Goal: Information Seeking & Learning: Learn about a topic

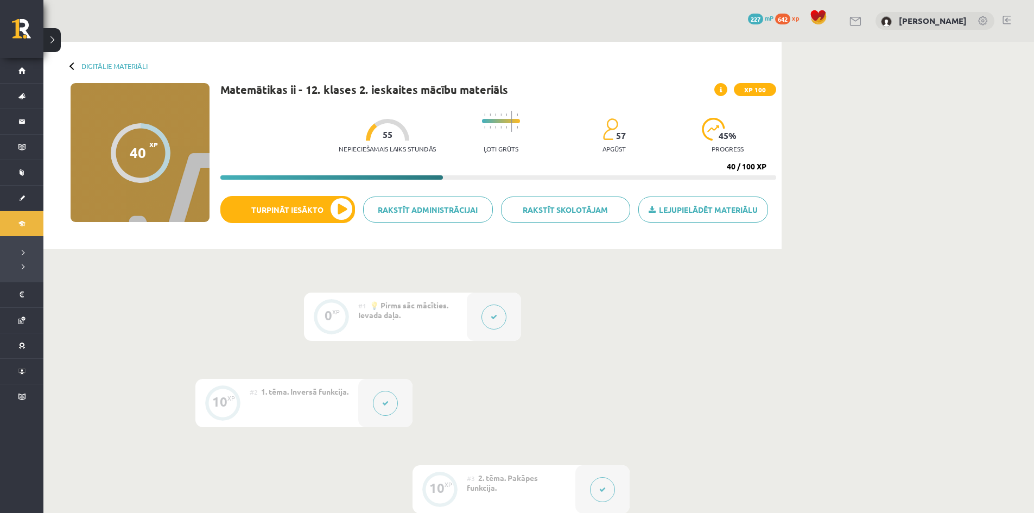
scroll to position [611, 0]
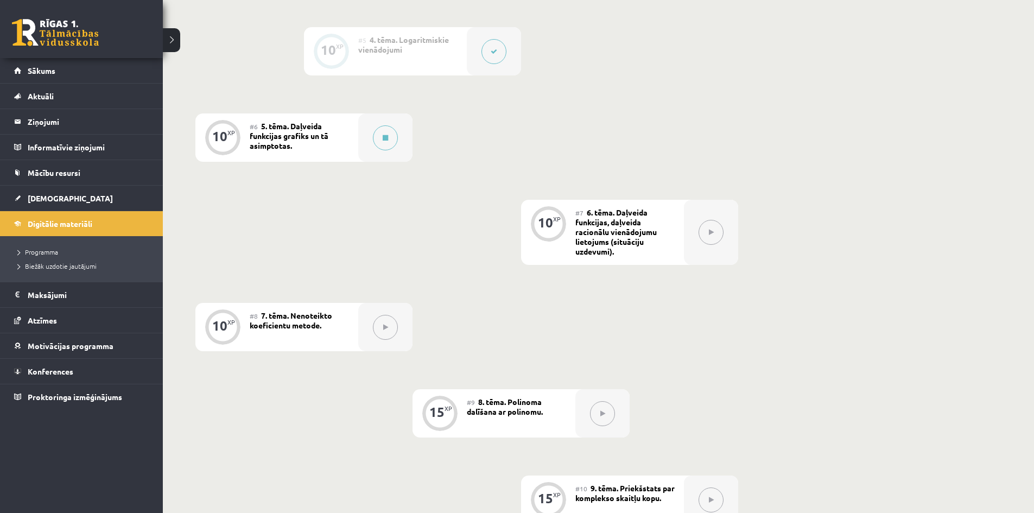
click at [23, 30] on link at bounding box center [55, 32] width 87 height 27
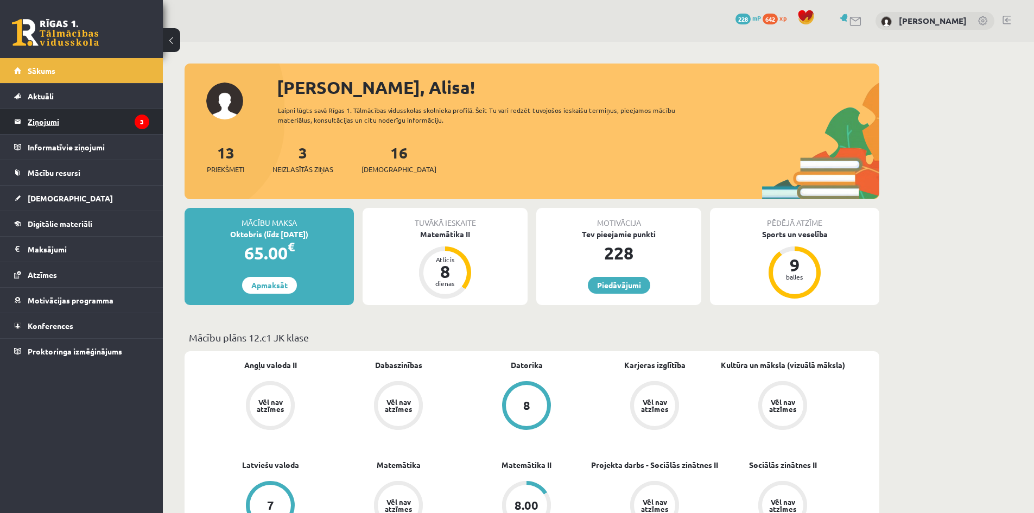
click at [129, 122] on legend "Ziņojumi 3" at bounding box center [89, 121] width 122 height 25
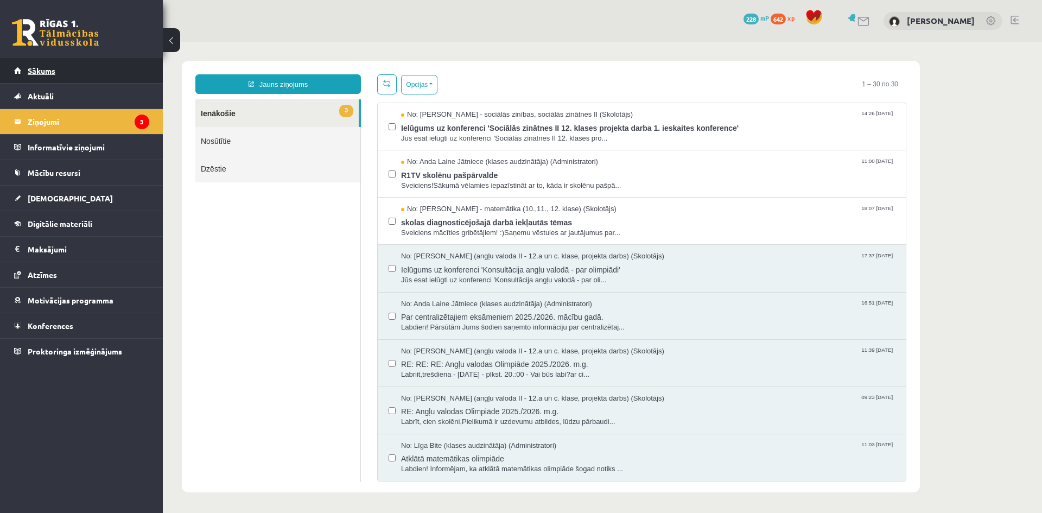
click at [57, 71] on link "Sākums" at bounding box center [81, 70] width 135 height 25
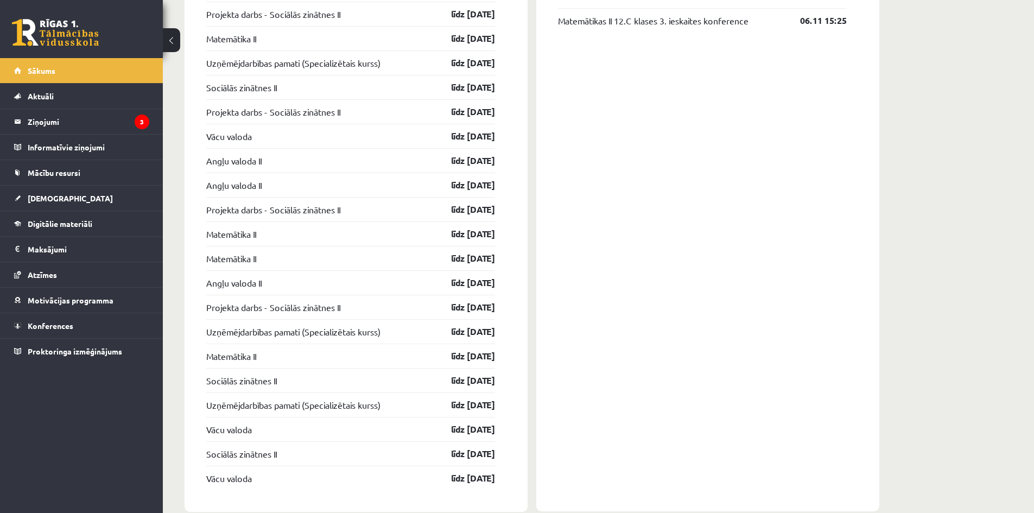
scroll to position [1443, 0]
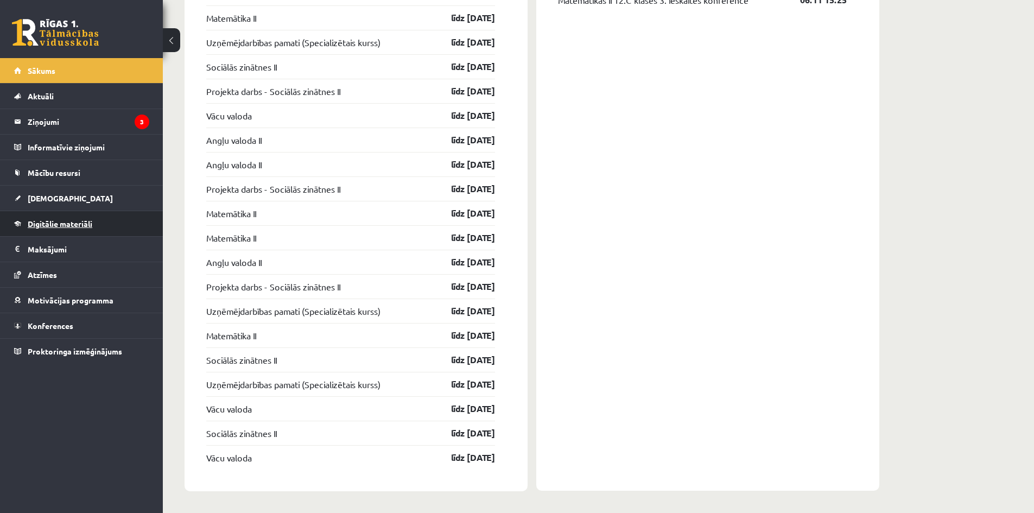
click at [106, 220] on link "Digitālie materiāli" at bounding box center [81, 223] width 135 height 25
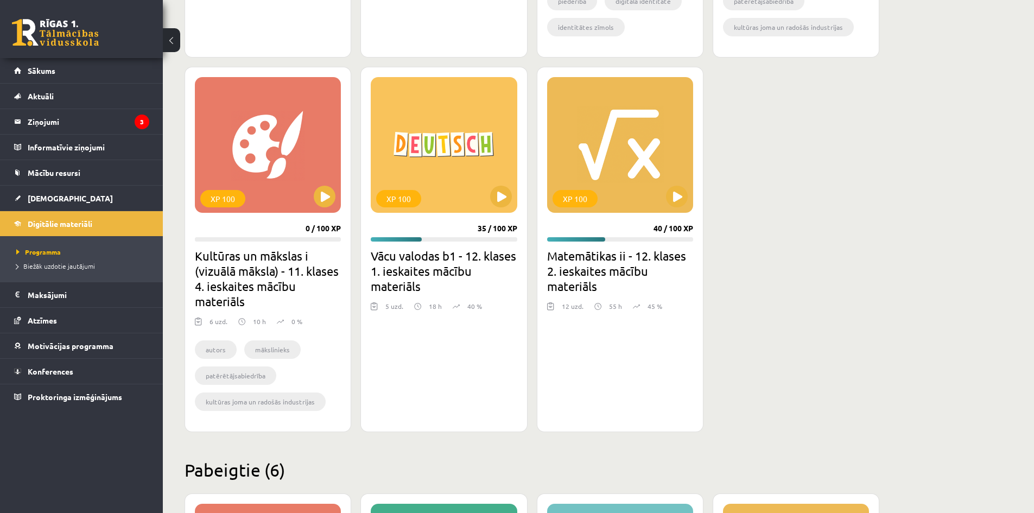
scroll to position [961, 0]
click at [682, 198] on button at bounding box center [677, 197] width 22 height 22
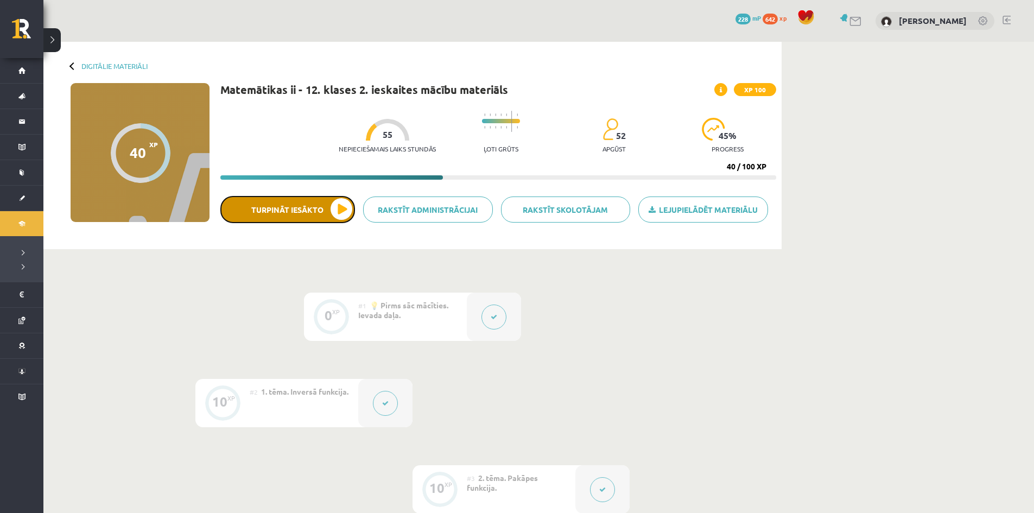
click at [291, 205] on button "Turpināt iesākto" at bounding box center [287, 209] width 135 height 27
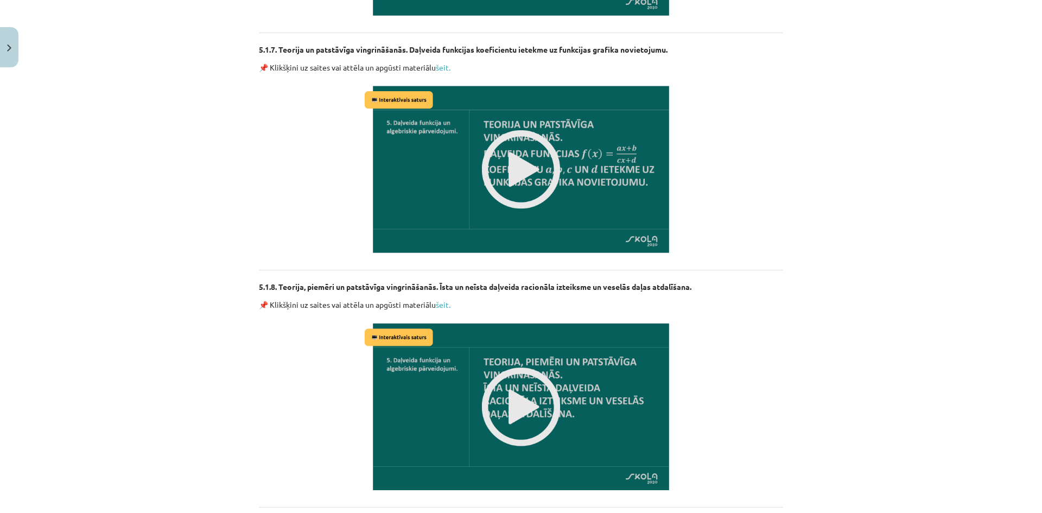
scroll to position [2008, 0]
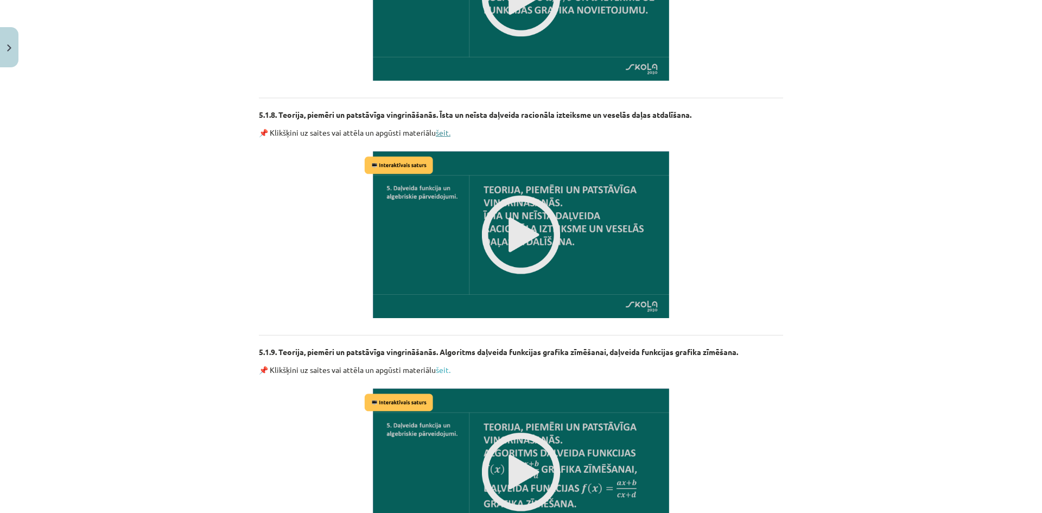
click at [445, 129] on link "šeit." at bounding box center [443, 133] width 15 height 10
